Goal: Go to known website: Access a specific website the user already knows

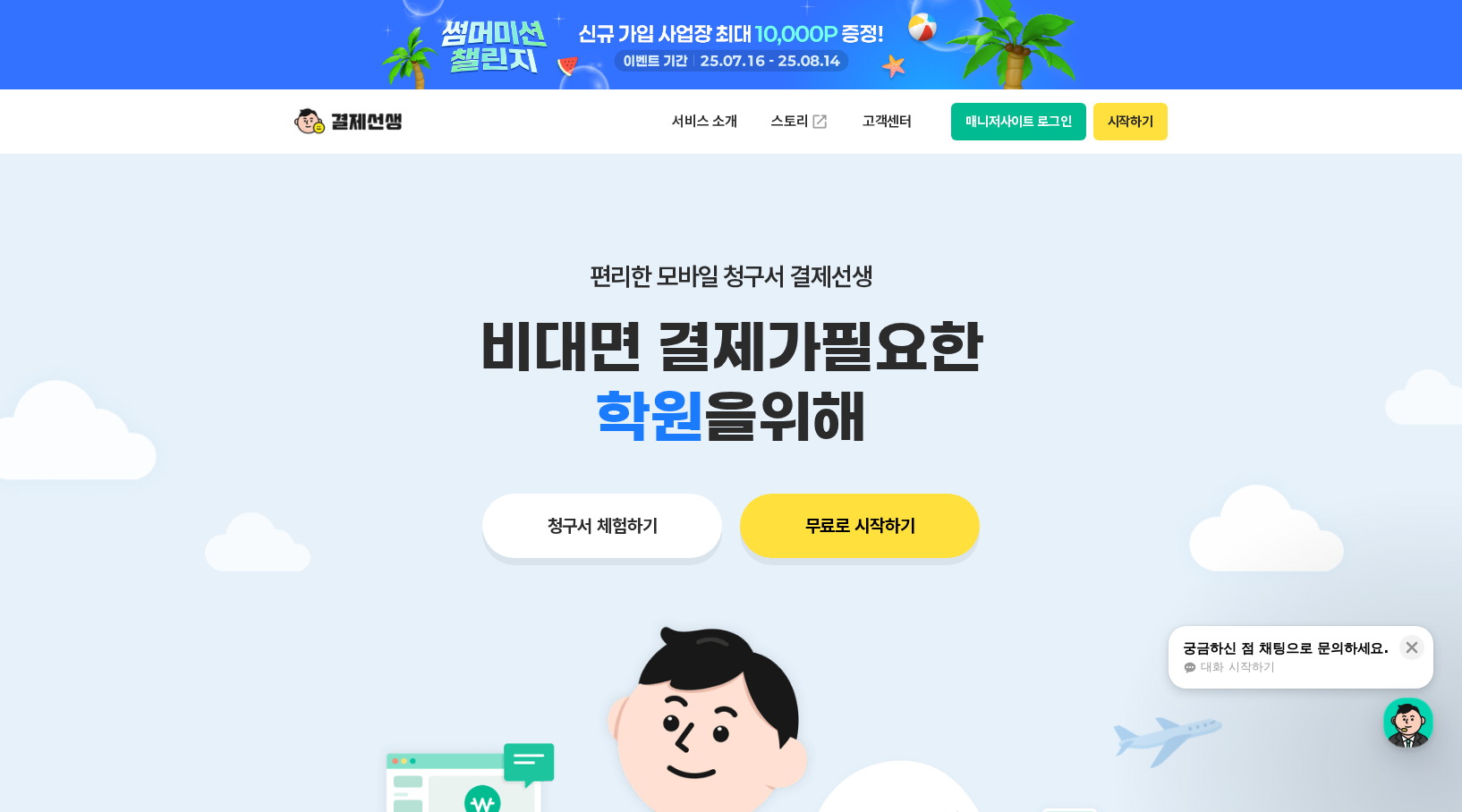
click at [1042, 125] on button "매니저사이트 로그인" at bounding box center [1018, 121] width 135 height 38
